Goal: Use online tool/utility

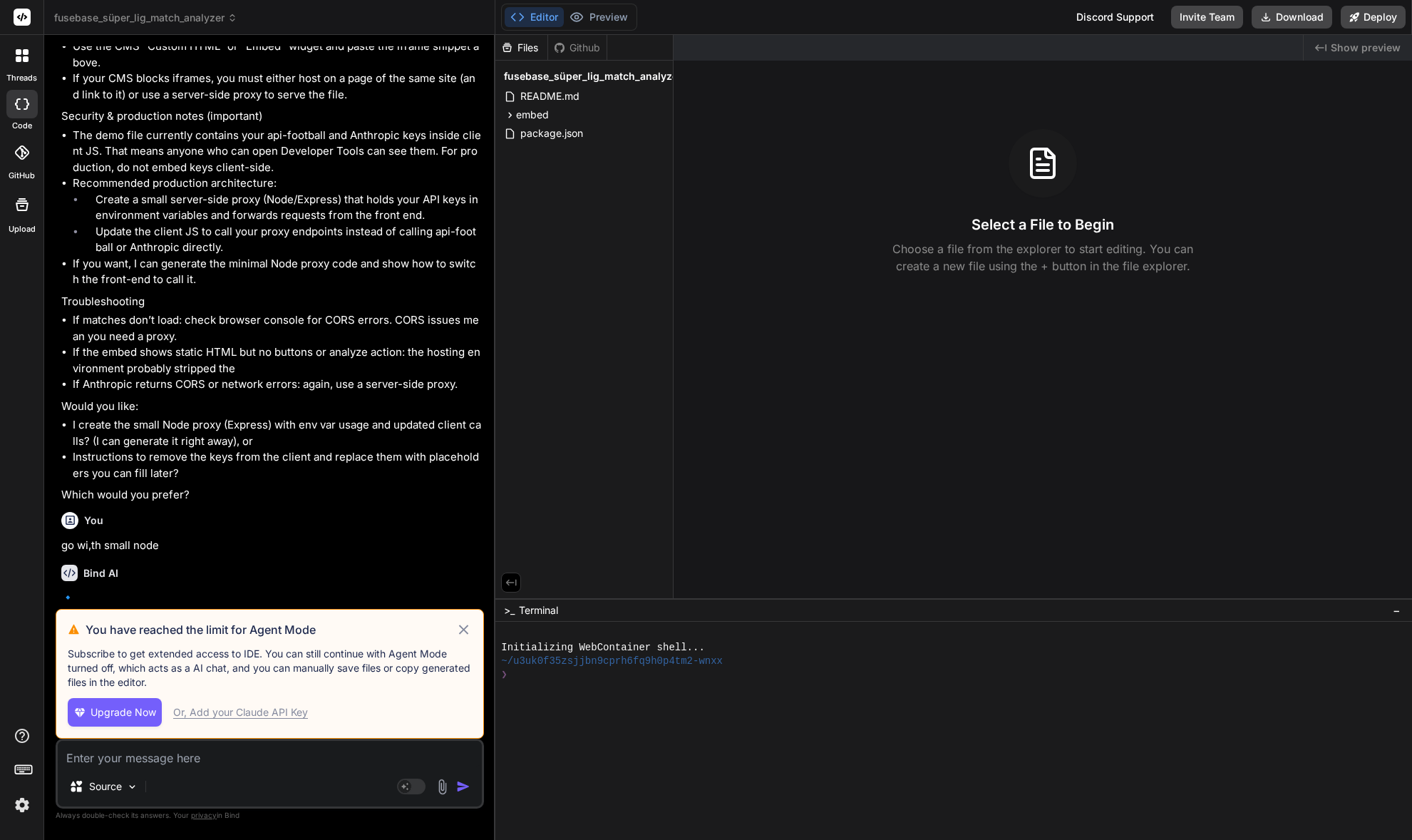
scroll to position [2759, 0]
click at [244, 716] on div "Or, Add your Claude API Key" at bounding box center [241, 712] width 135 height 14
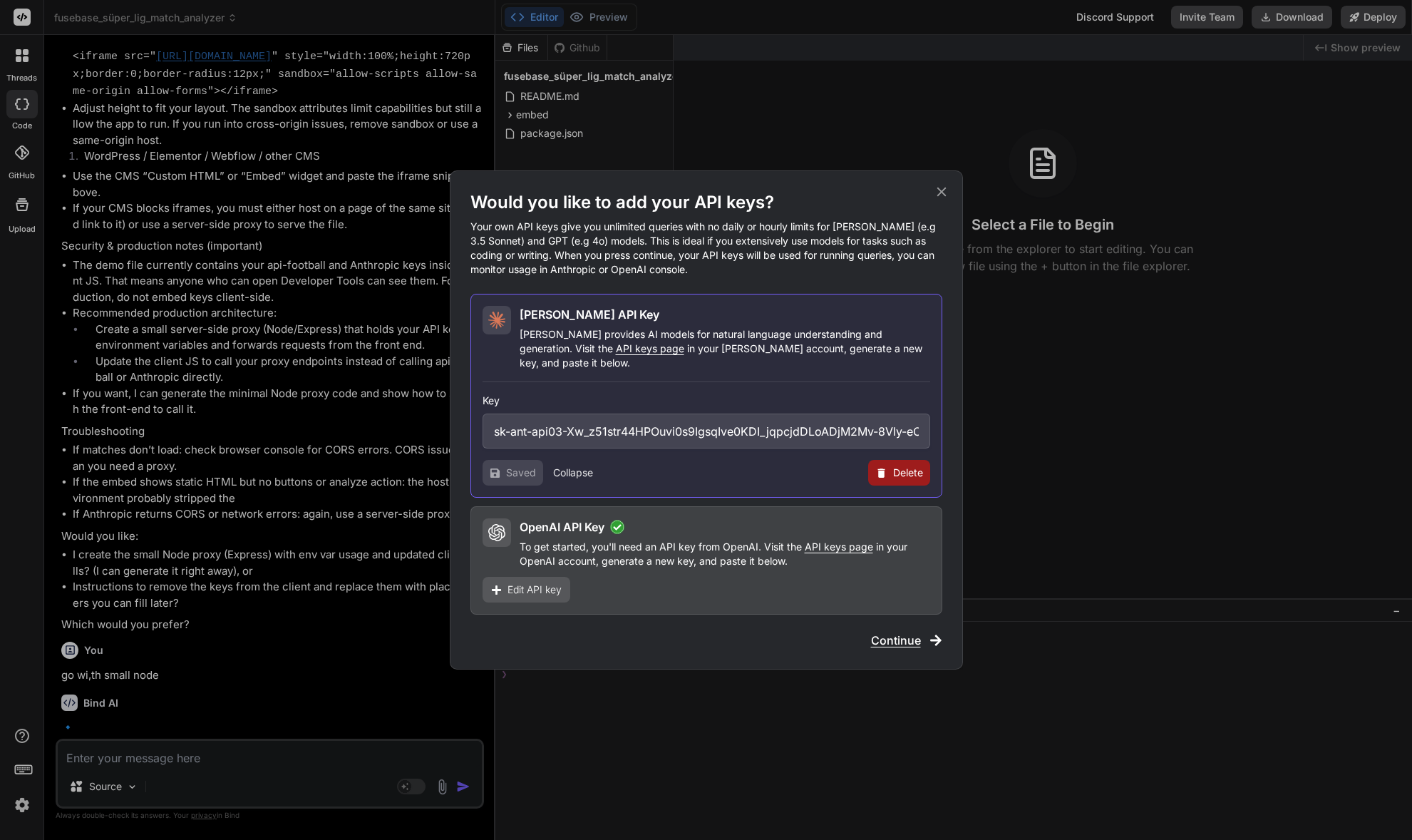
click at [571, 465] on button "Collapse" at bounding box center [573, 472] width 40 height 14
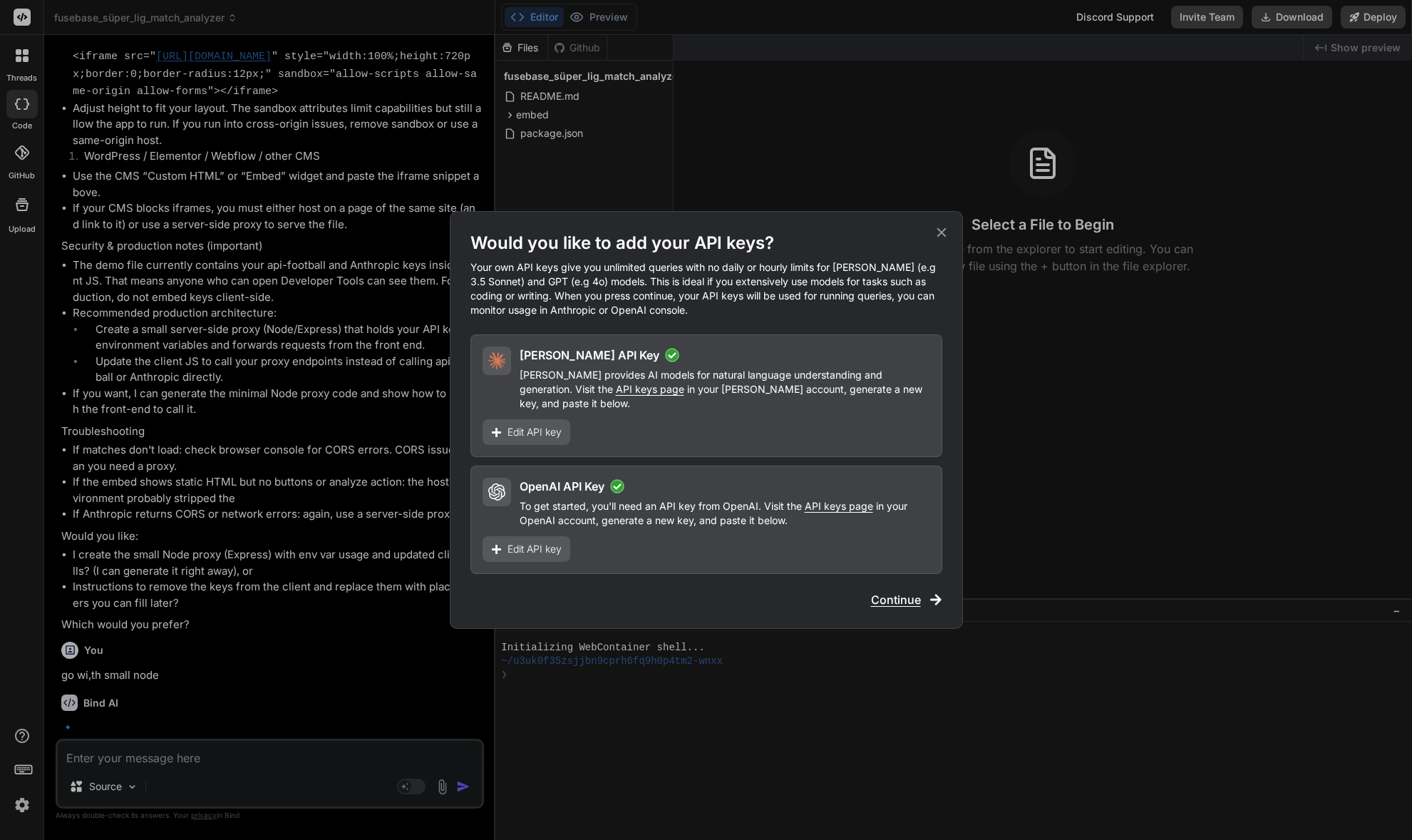
click at [895, 591] on span "Continue" at bounding box center [896, 599] width 50 height 17
type textarea "x"
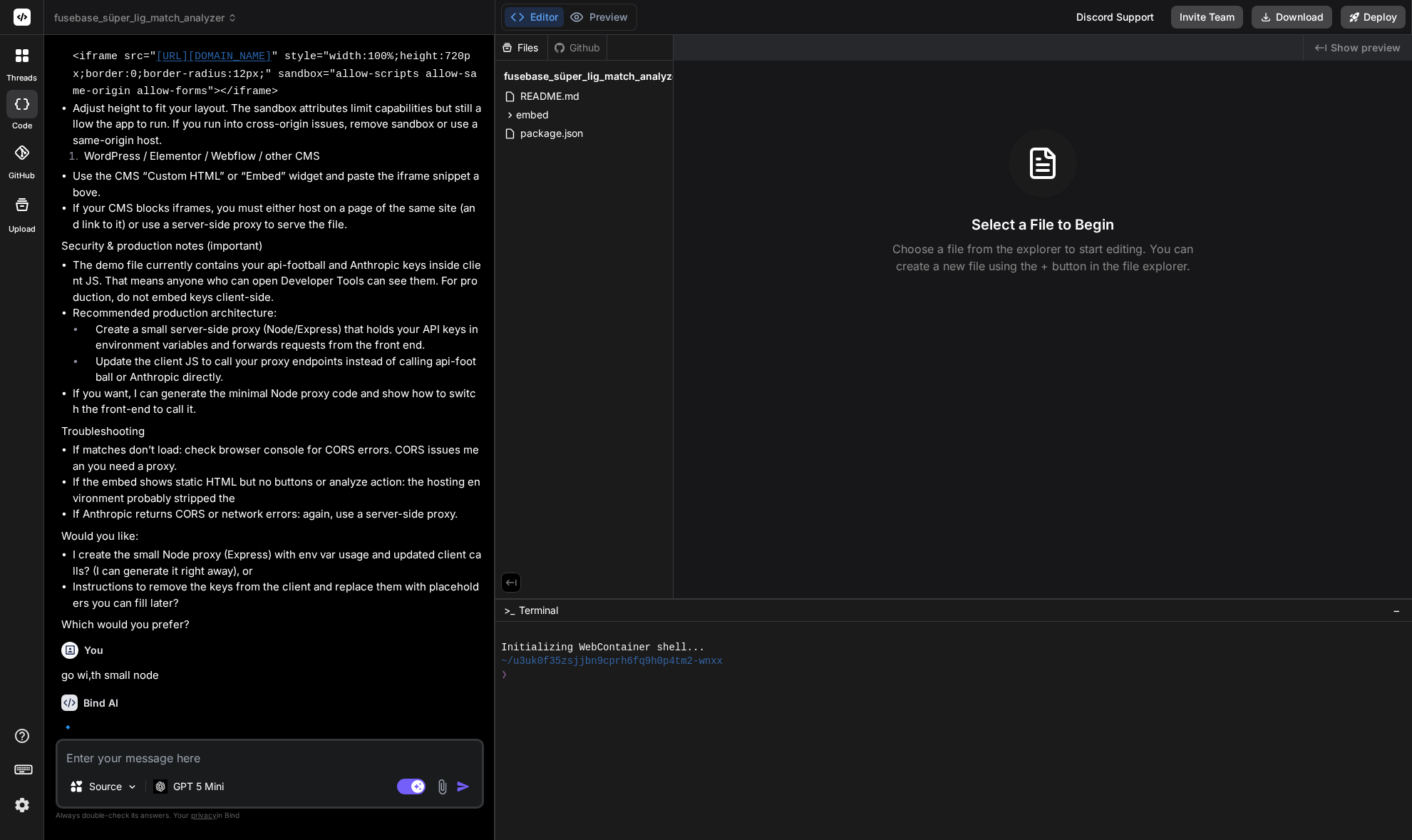
click at [179, 765] on textarea at bounding box center [269, 753] width 424 height 26
type textarea "g"
type textarea "x"
type textarea "go"
type textarea "x"
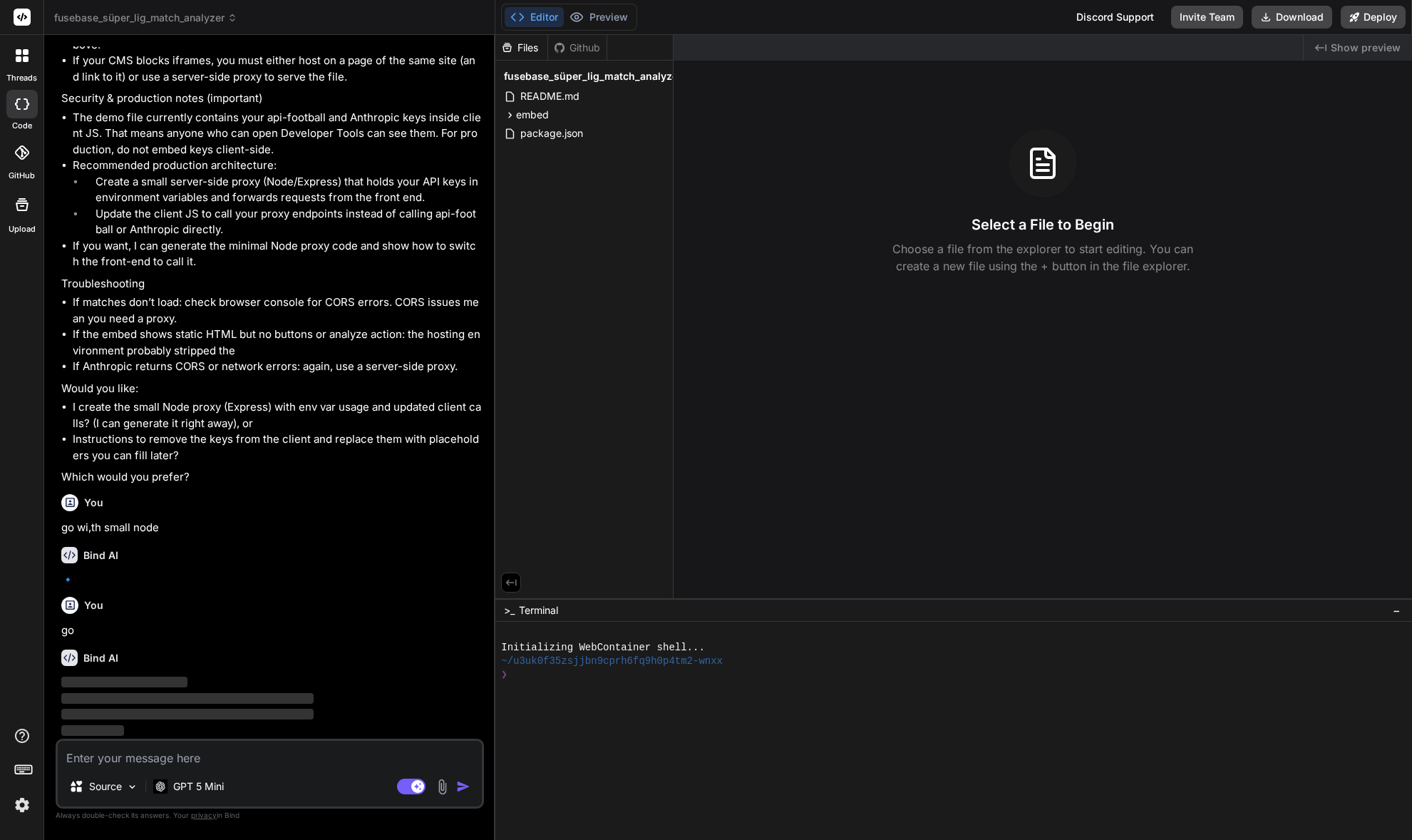
scroll to position [2843, 0]
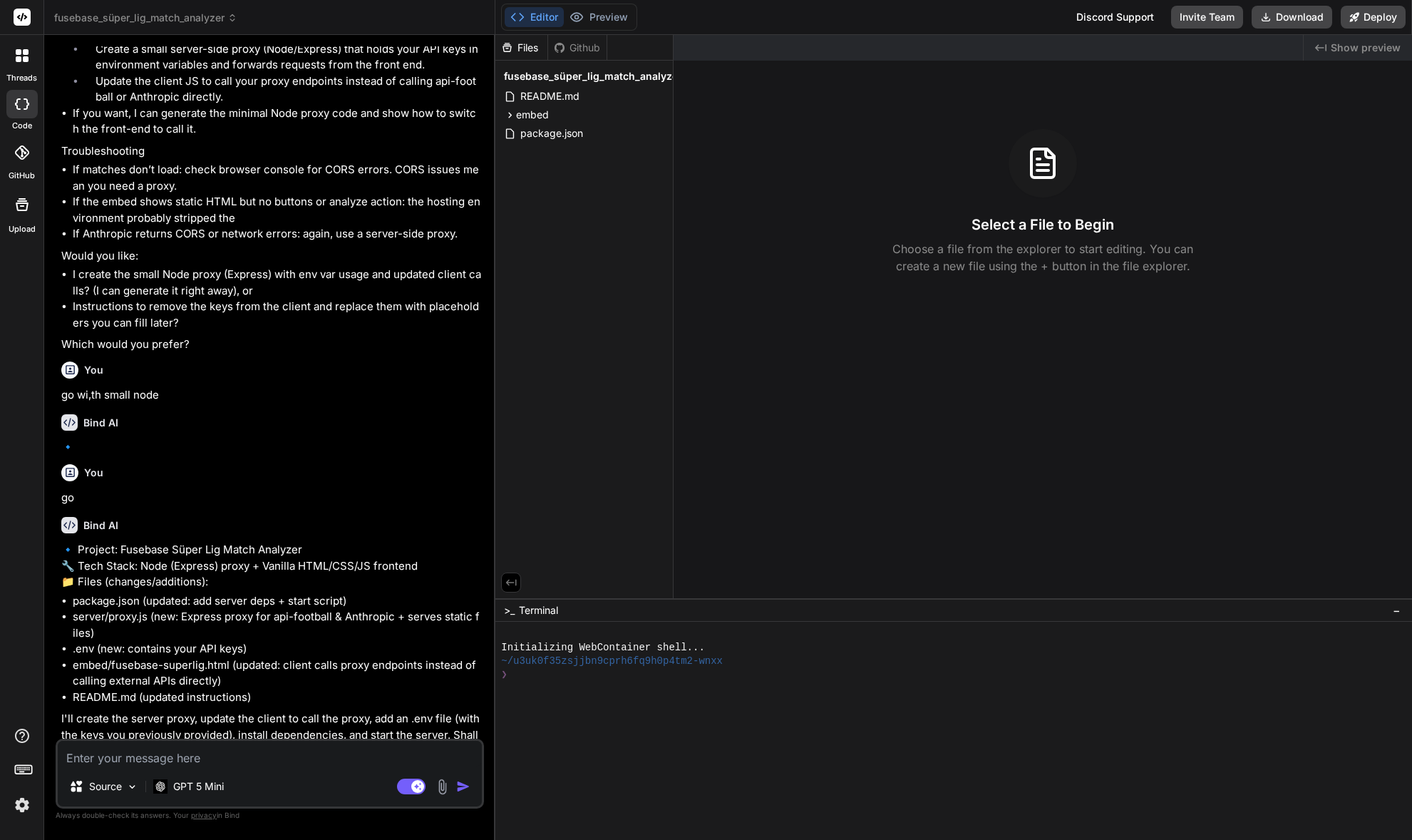
type textarea "x"
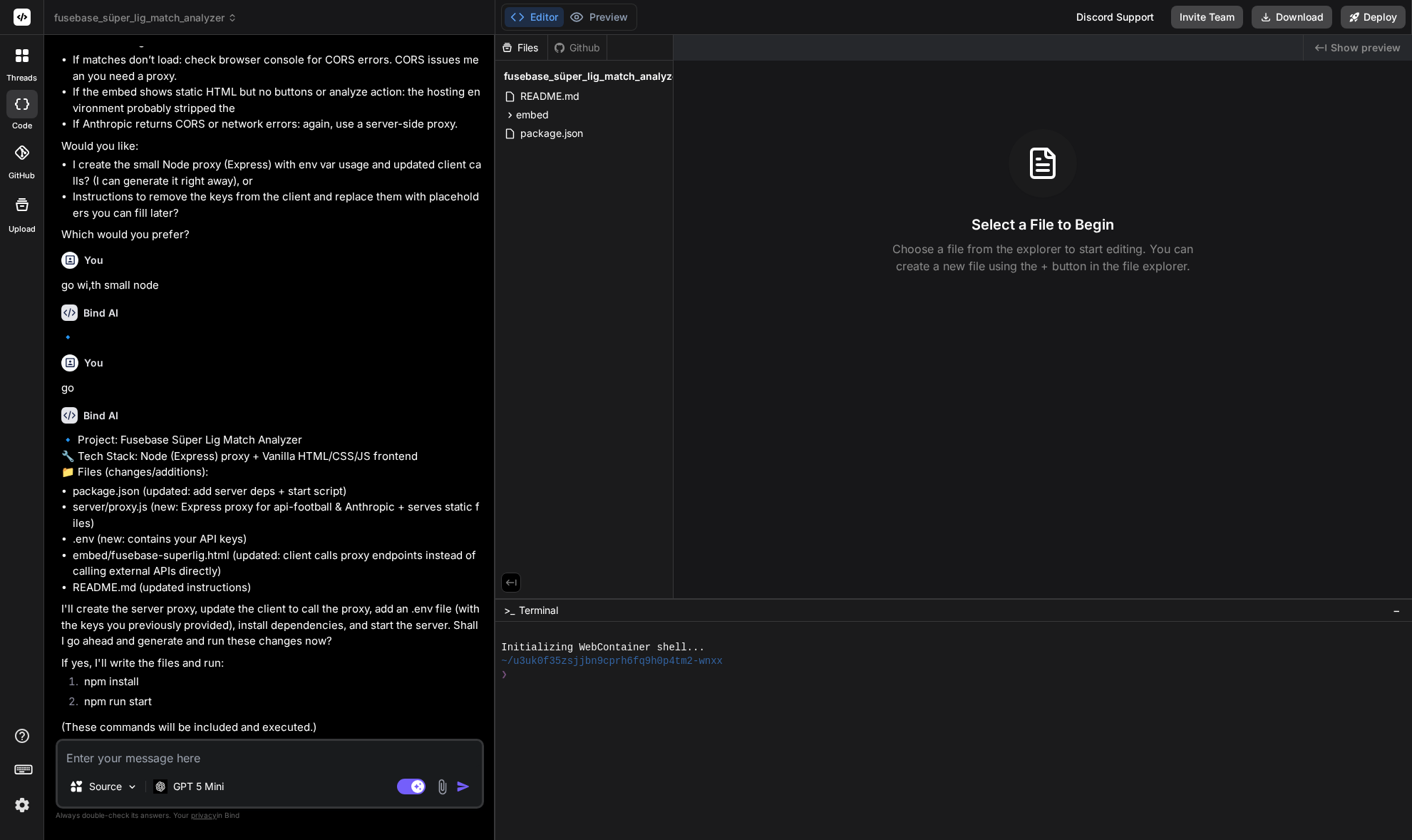
click at [296, 767] on div "Source GPT 5 Mini Agent Mode. When this toggle is activated, AI automatically m…" at bounding box center [269, 773] width 429 height 70
click at [300, 760] on textarea at bounding box center [269, 753] width 424 height 26
type textarea "y"
type textarea "x"
type textarea "ye"
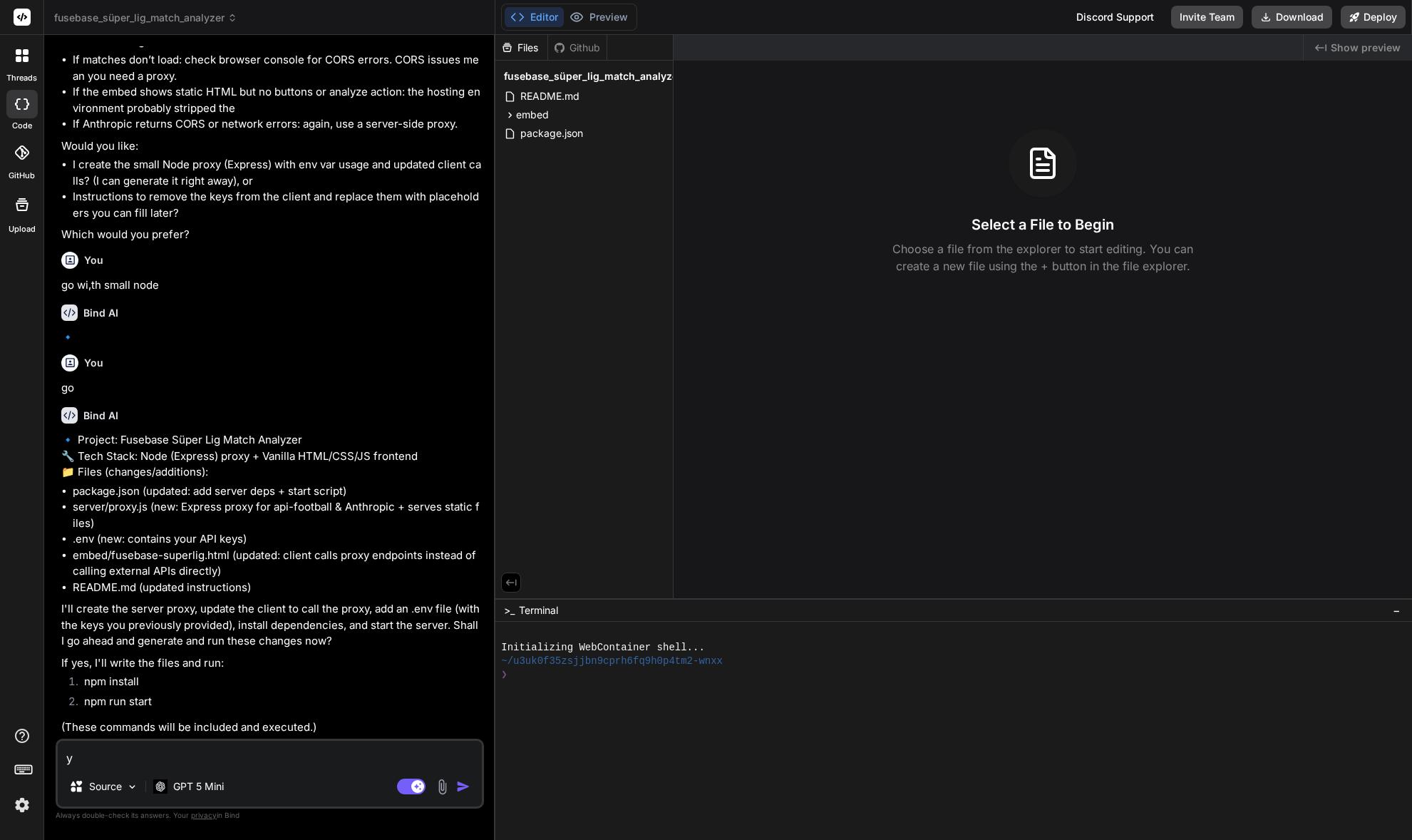
type textarea "x"
type textarea "yes"
type textarea "x"
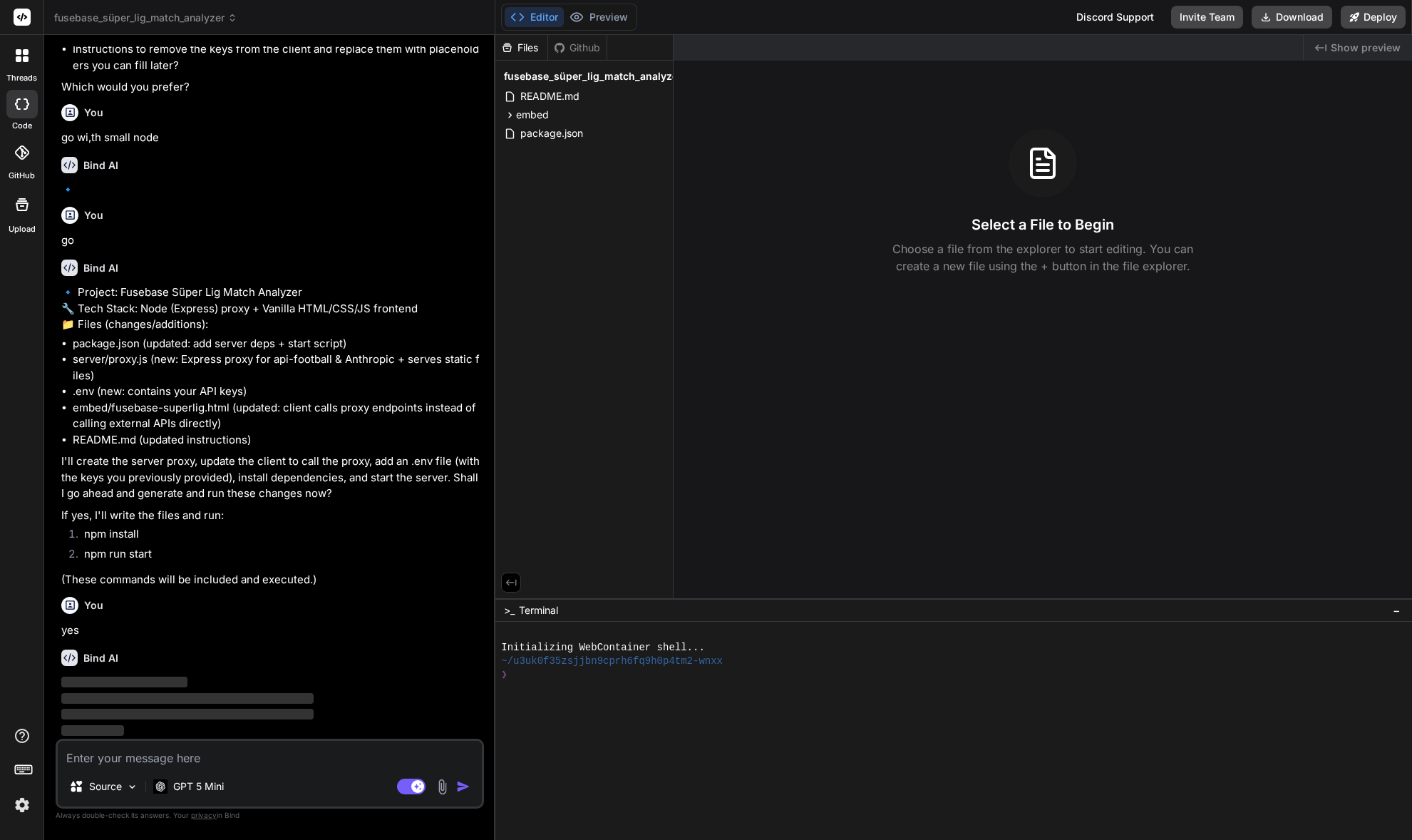
scroll to position [3266, 0]
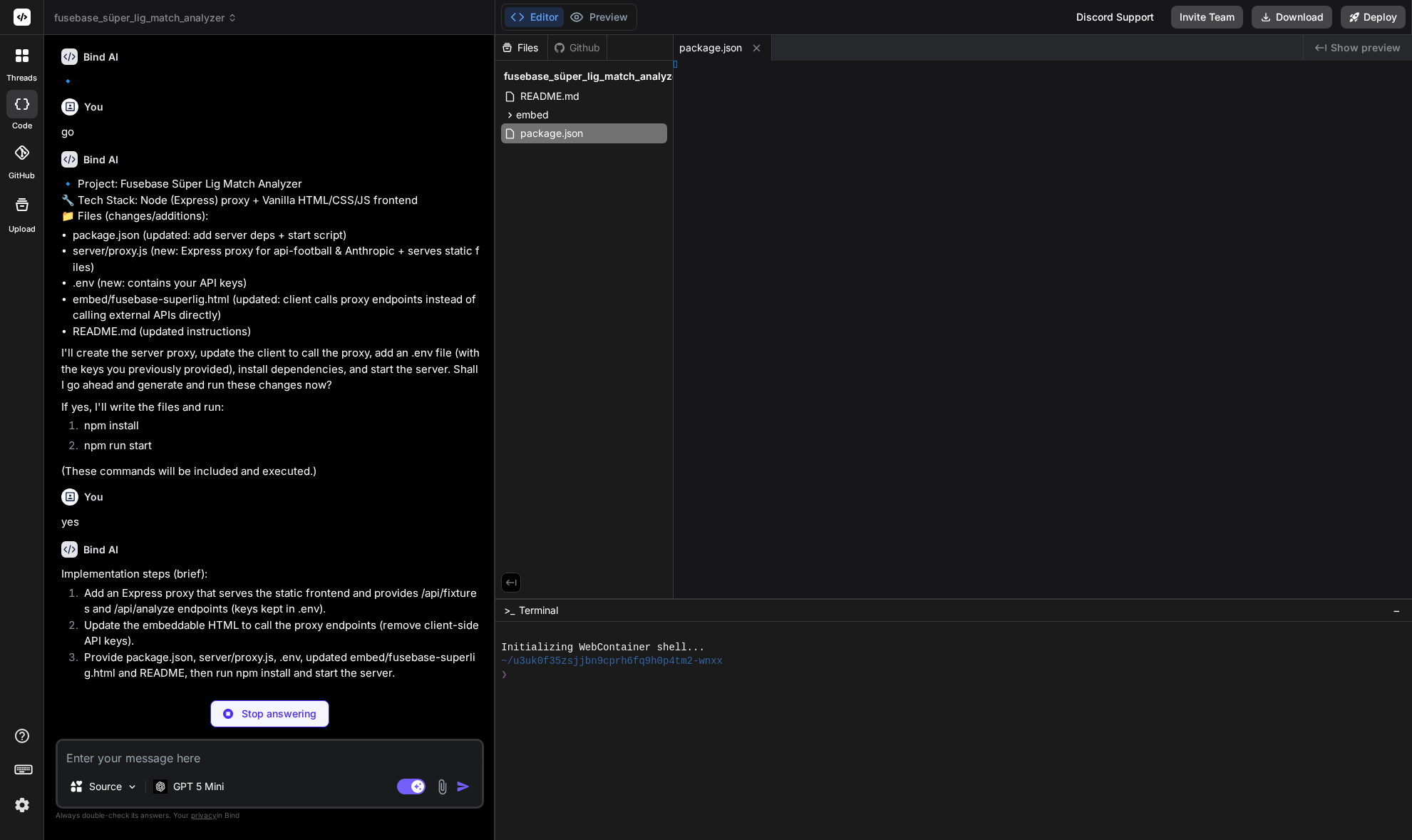
type textarea "x"
type textarea ";"
type textarea "x"
type textarea "0"
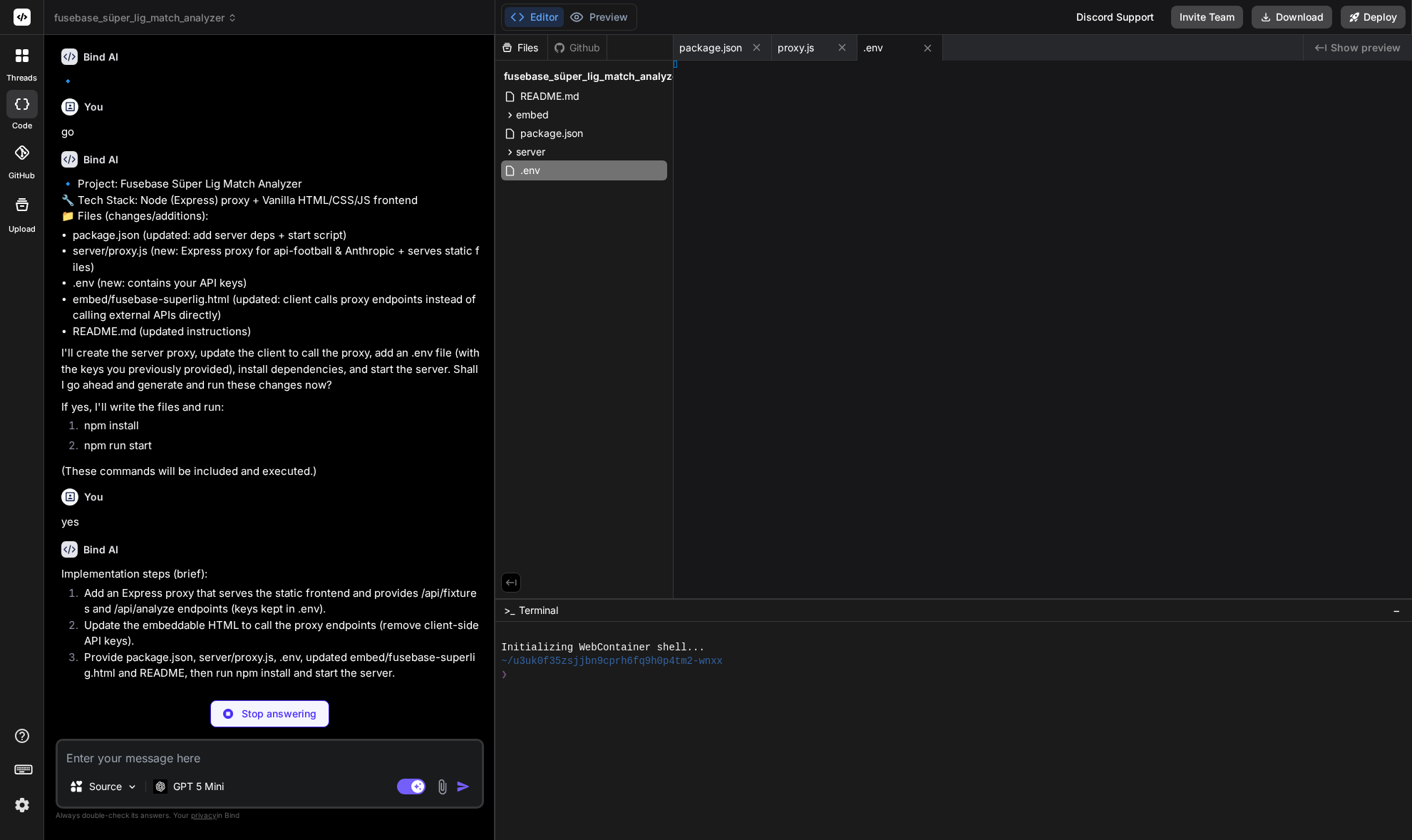
type textarea "x"
type textarea "ml>"
type textarea "x"
